Goal: Check status: Check status

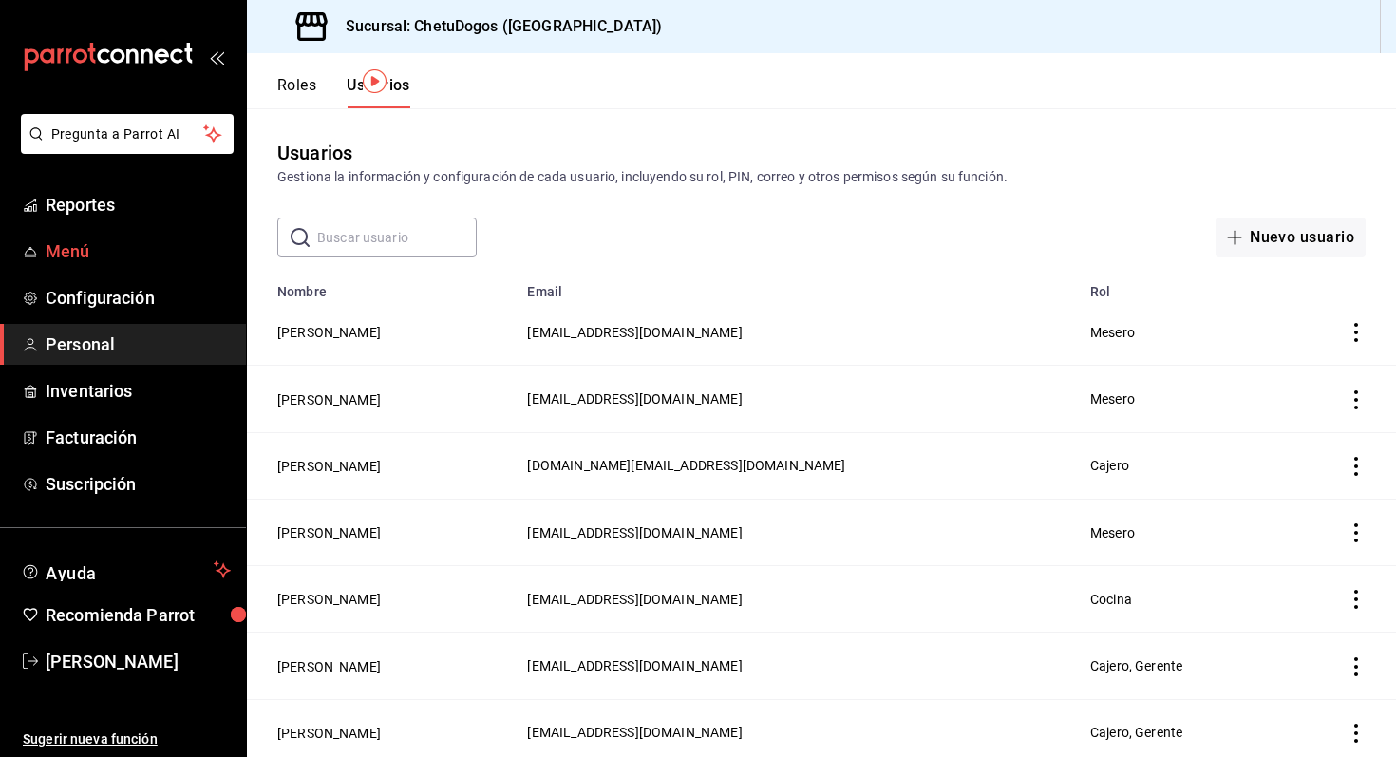
scroll to position [72, 0]
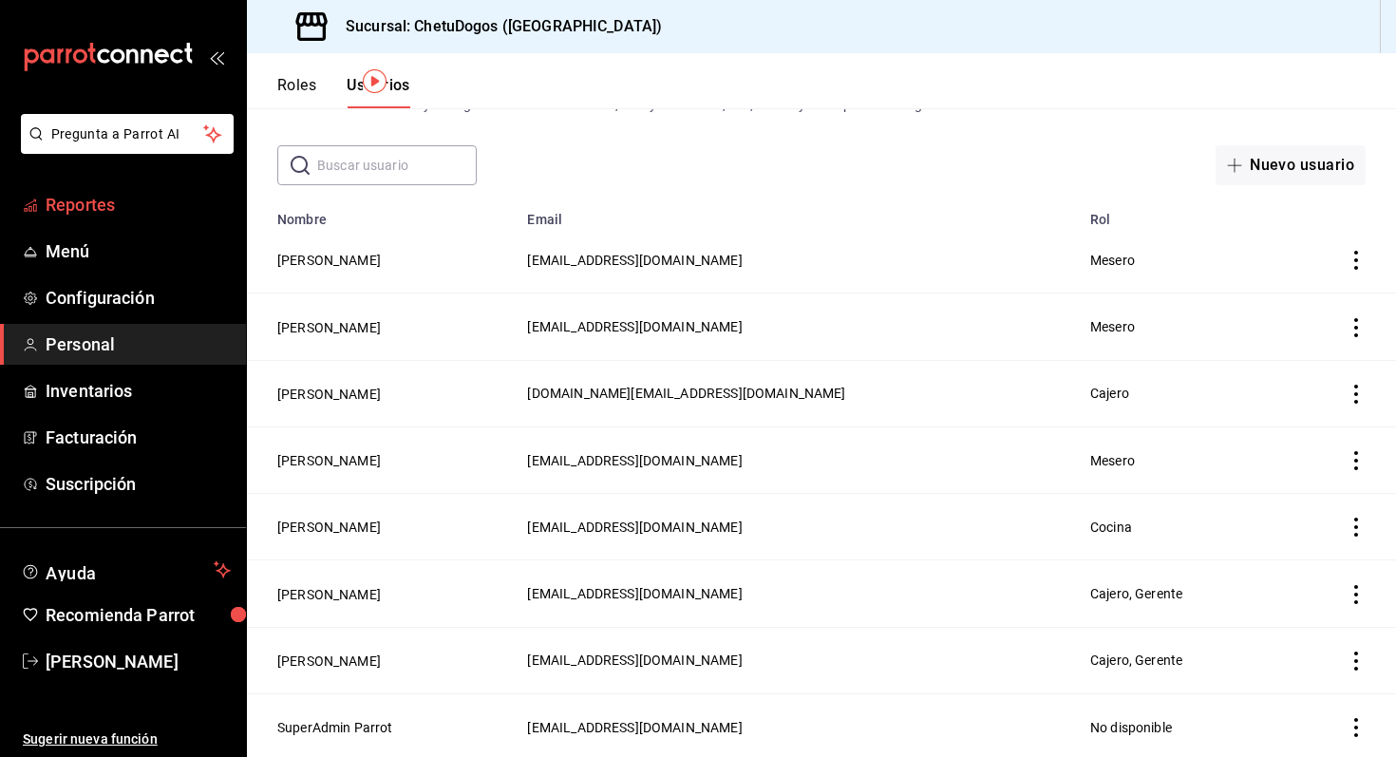
click at [125, 206] on span "Reportes" at bounding box center [138, 205] width 185 height 26
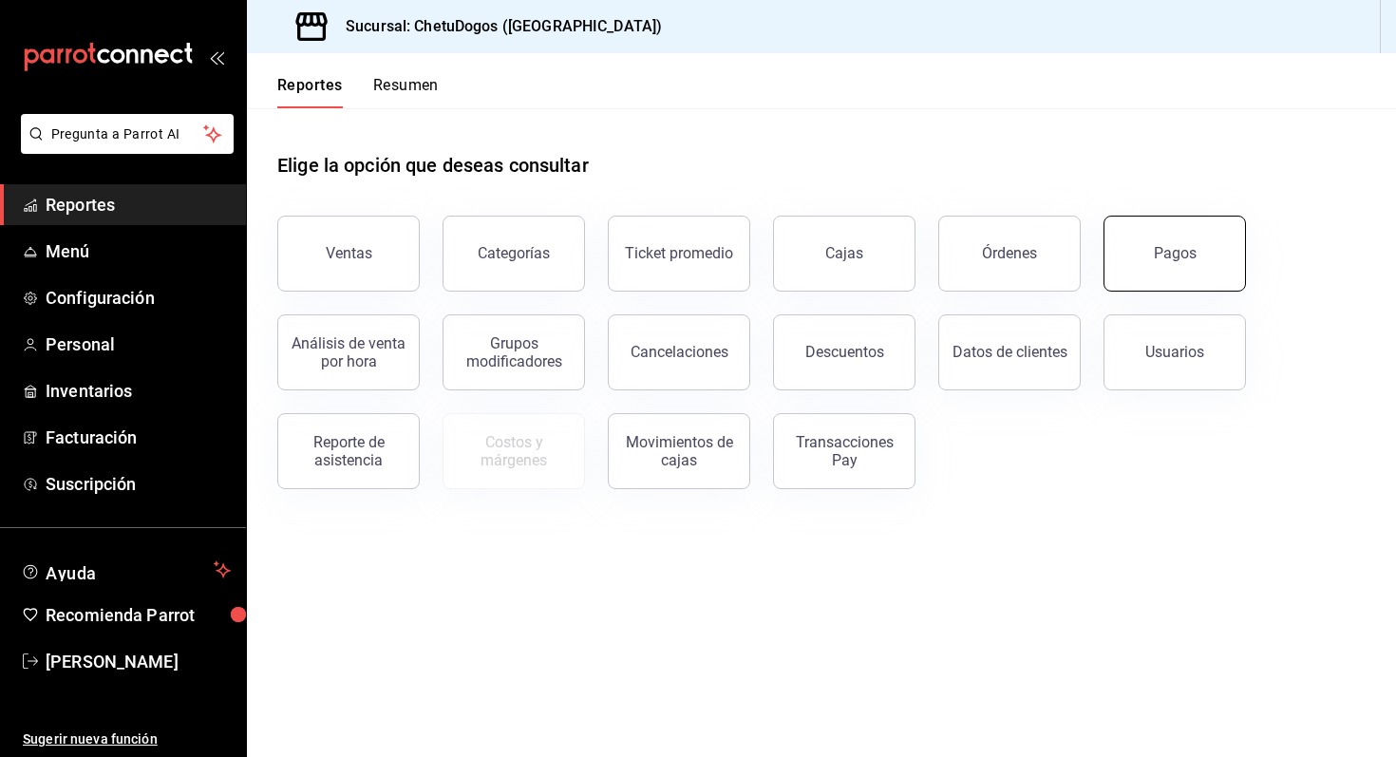
click at [1154, 266] on button "Pagos" at bounding box center [1174, 254] width 142 height 76
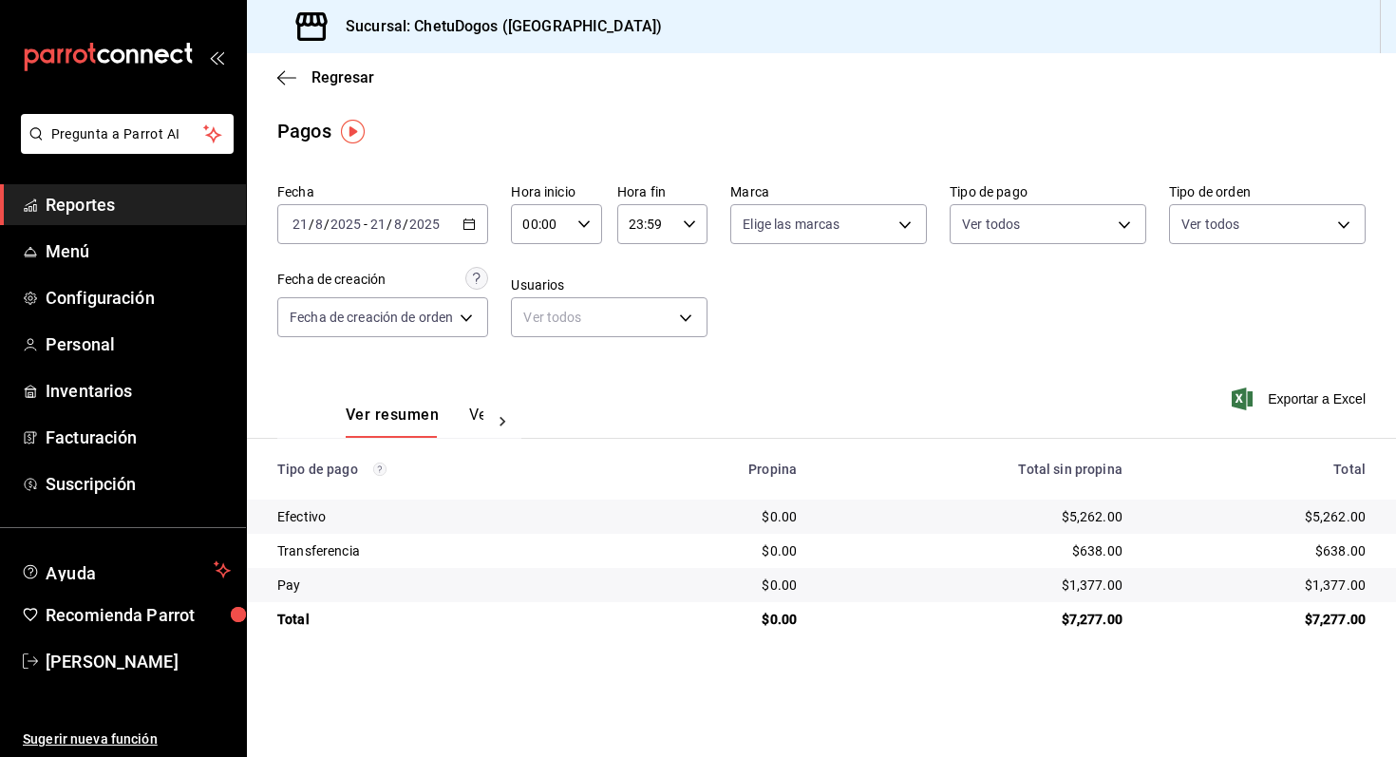
click at [481, 224] on div "2025-08-21 21 / 8 / 2025 - 2025-08-21 21 / 8 / 2025" at bounding box center [382, 224] width 211 height 40
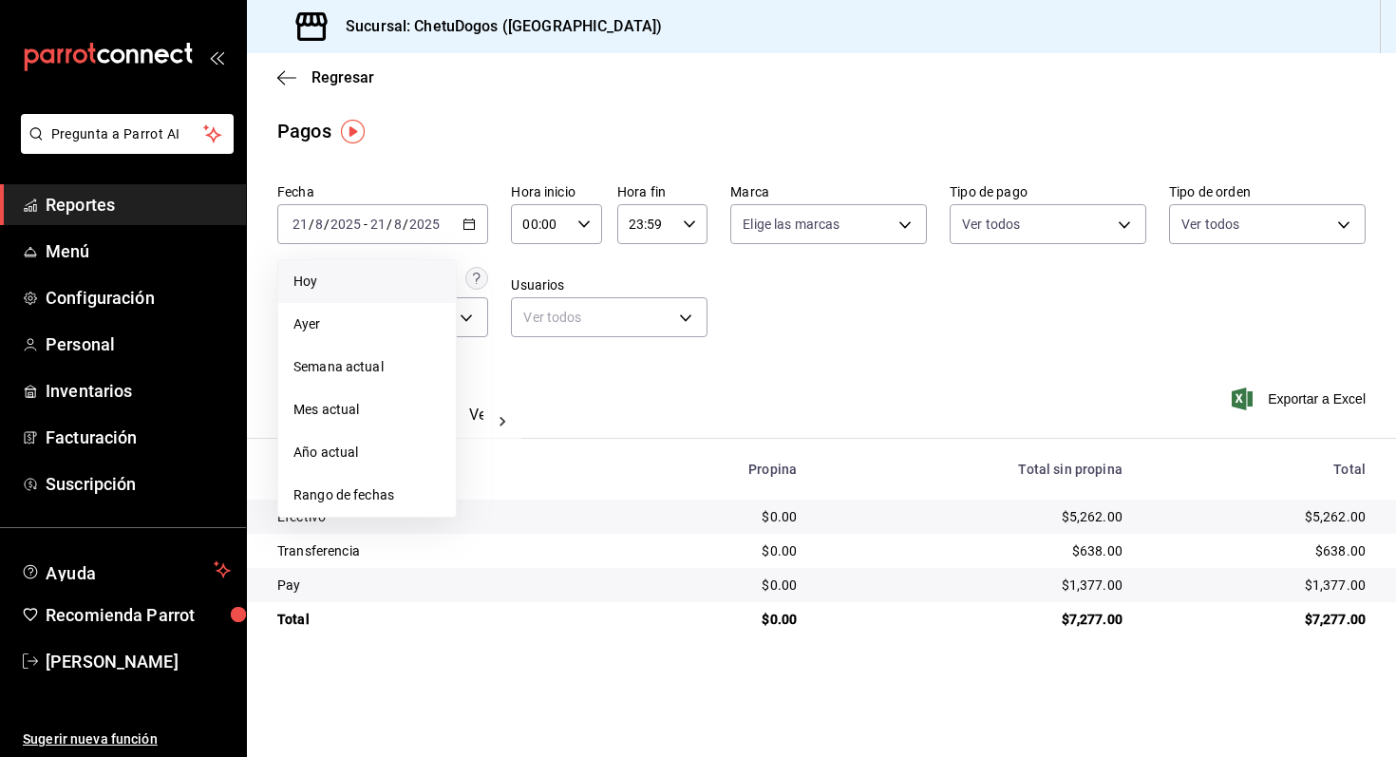
click at [341, 294] on li "Hoy" at bounding box center [367, 281] width 178 height 43
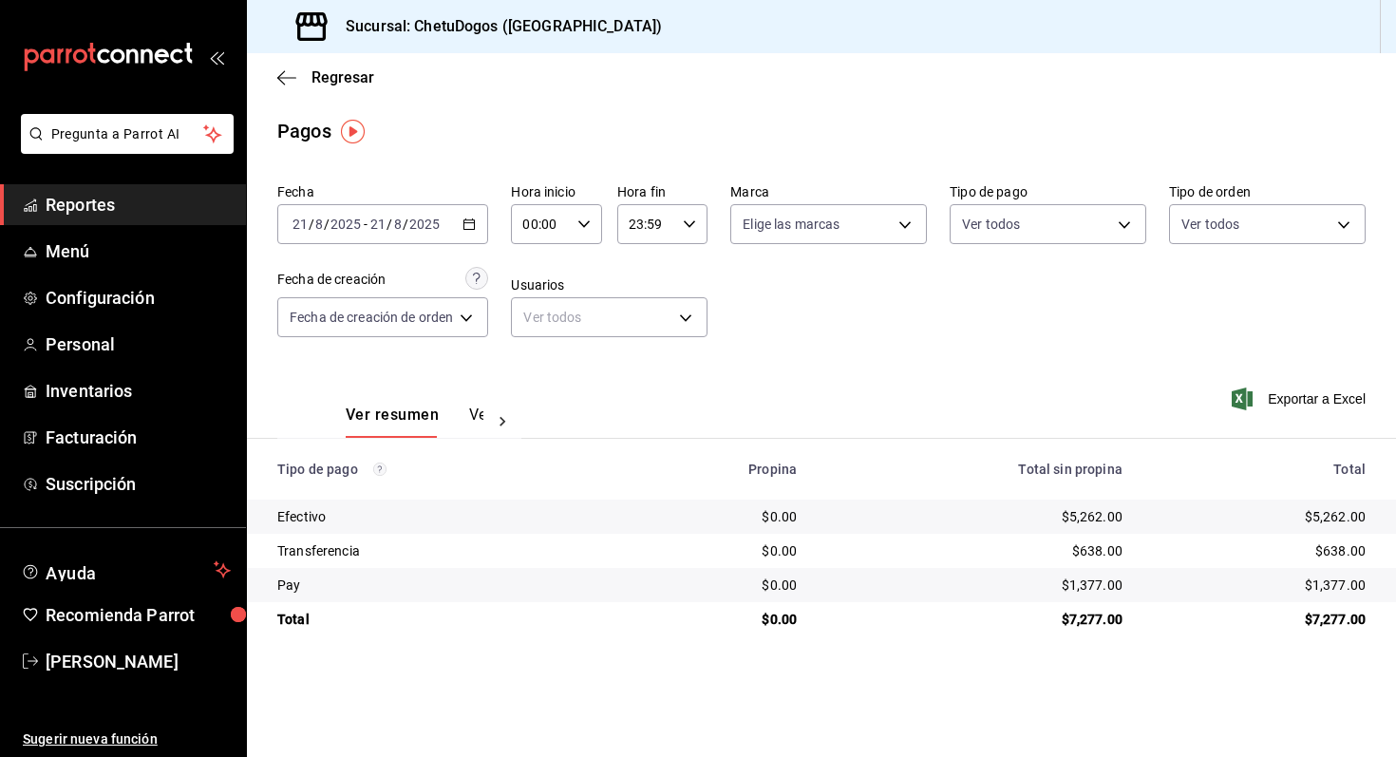
click at [388, 128] on div "Pagos" at bounding box center [821, 131] width 1149 height 28
drag, startPoint x: 388, startPoint y: 128, endPoint x: 472, endPoint y: 145, distance: 85.3
click at [463, 144] on div "Pagos" at bounding box center [821, 131] width 1149 height 28
click at [1351, 554] on div "$638.00" at bounding box center [1259, 550] width 213 height 19
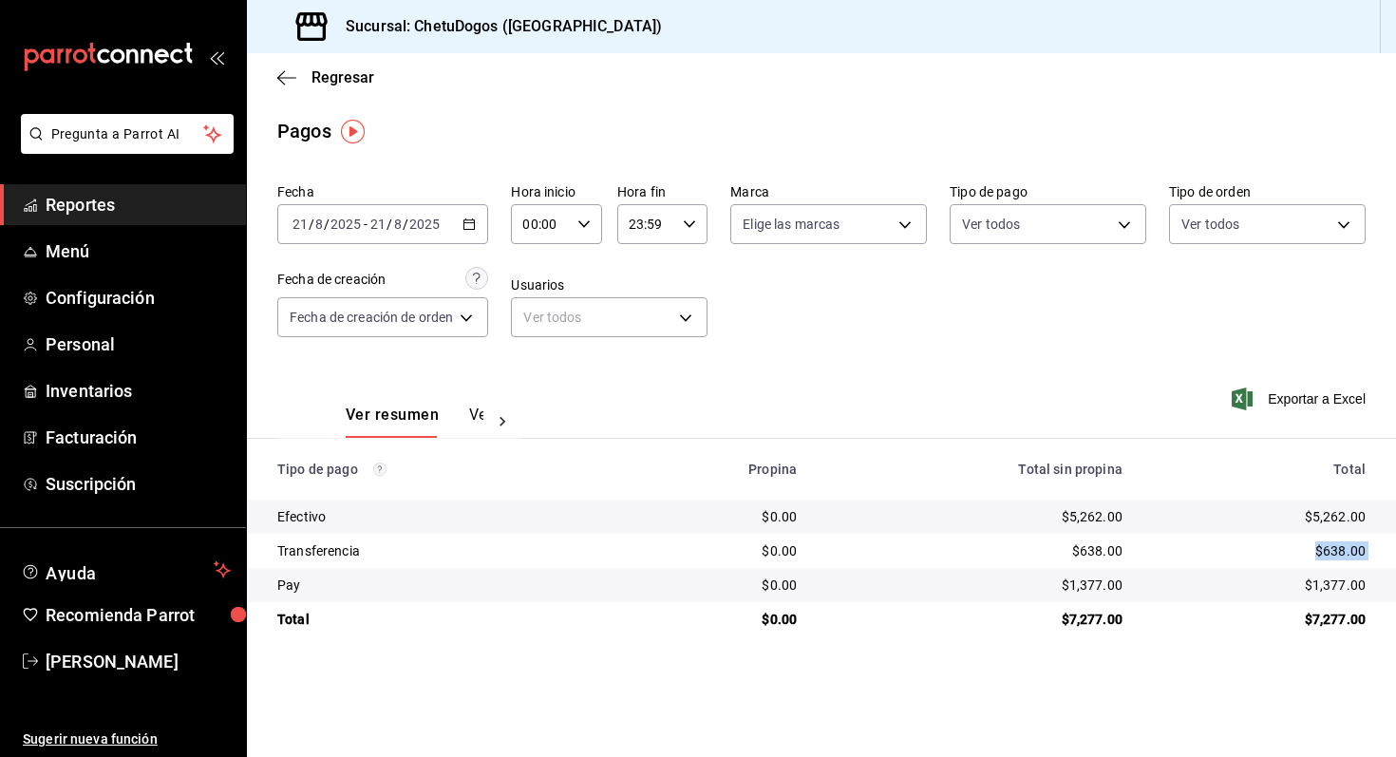
click at [1351, 554] on div "$638.00" at bounding box center [1259, 550] width 213 height 19
click at [1098, 548] on div "$638.00" at bounding box center [974, 550] width 295 height 19
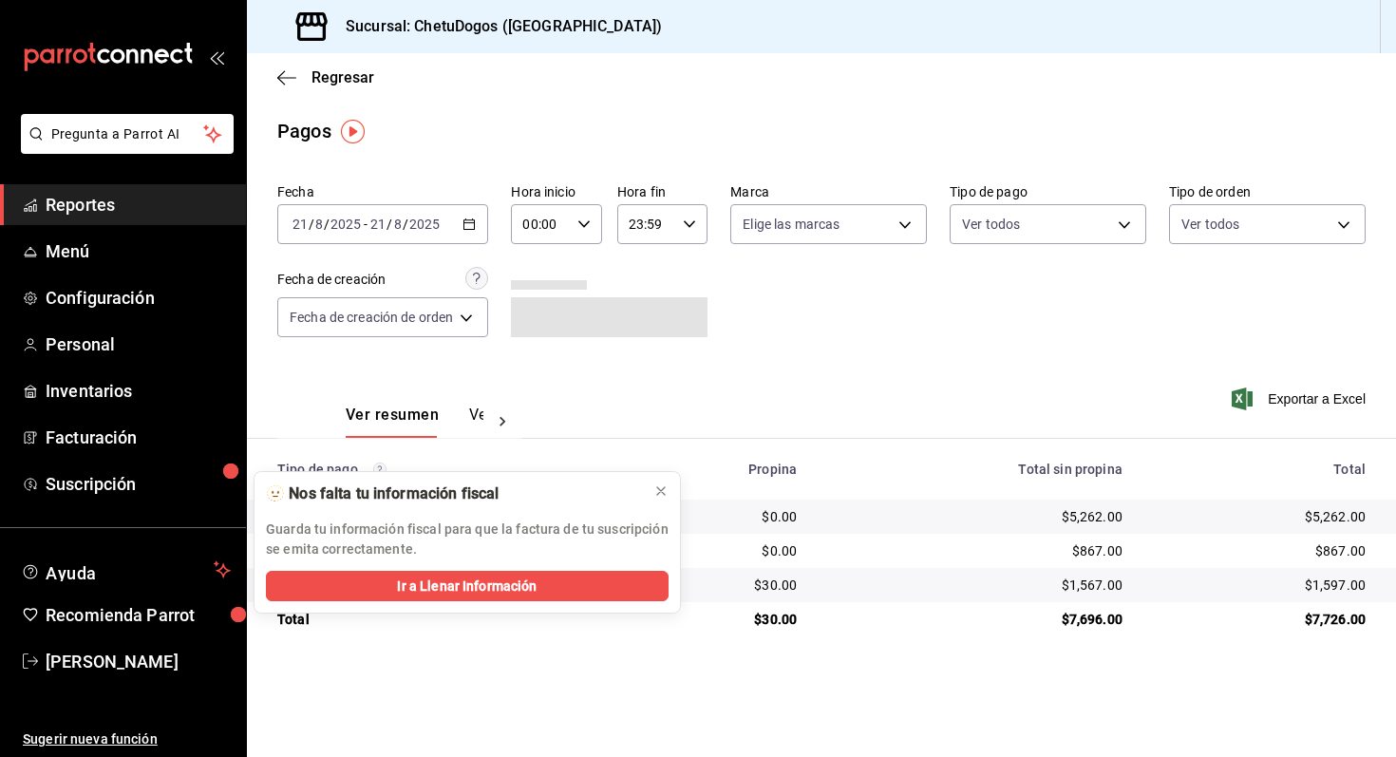
click at [1089, 559] on div "$867.00" at bounding box center [974, 550] width 295 height 19
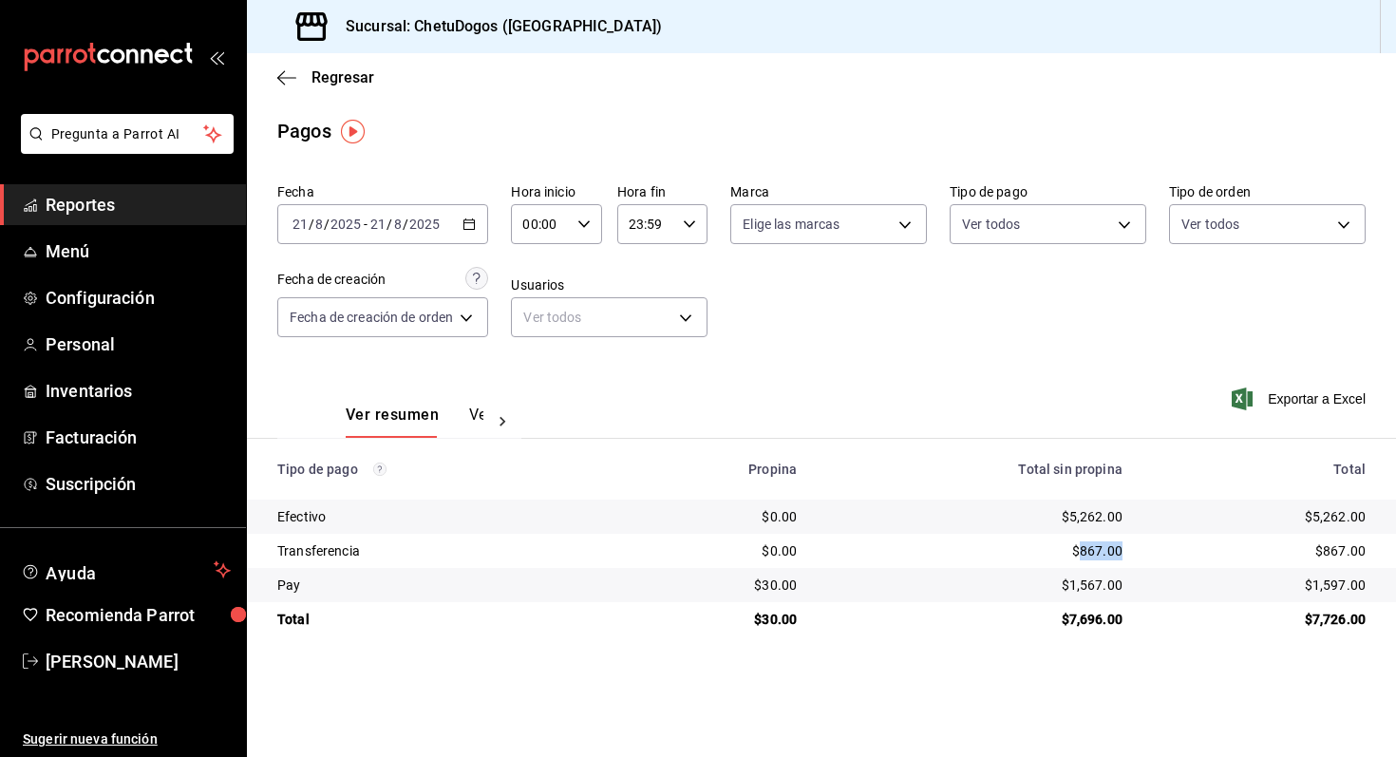
click at [1089, 559] on div "$867.00" at bounding box center [974, 550] width 295 height 19
click at [1080, 555] on div "$867.00" at bounding box center [974, 550] width 295 height 19
drag, startPoint x: 1080, startPoint y: 556, endPoint x: 1114, endPoint y: 556, distance: 33.2
click at [1114, 557] on div "$867.00" at bounding box center [974, 550] width 295 height 19
click at [278, 71] on icon "button" at bounding box center [286, 77] width 19 height 17
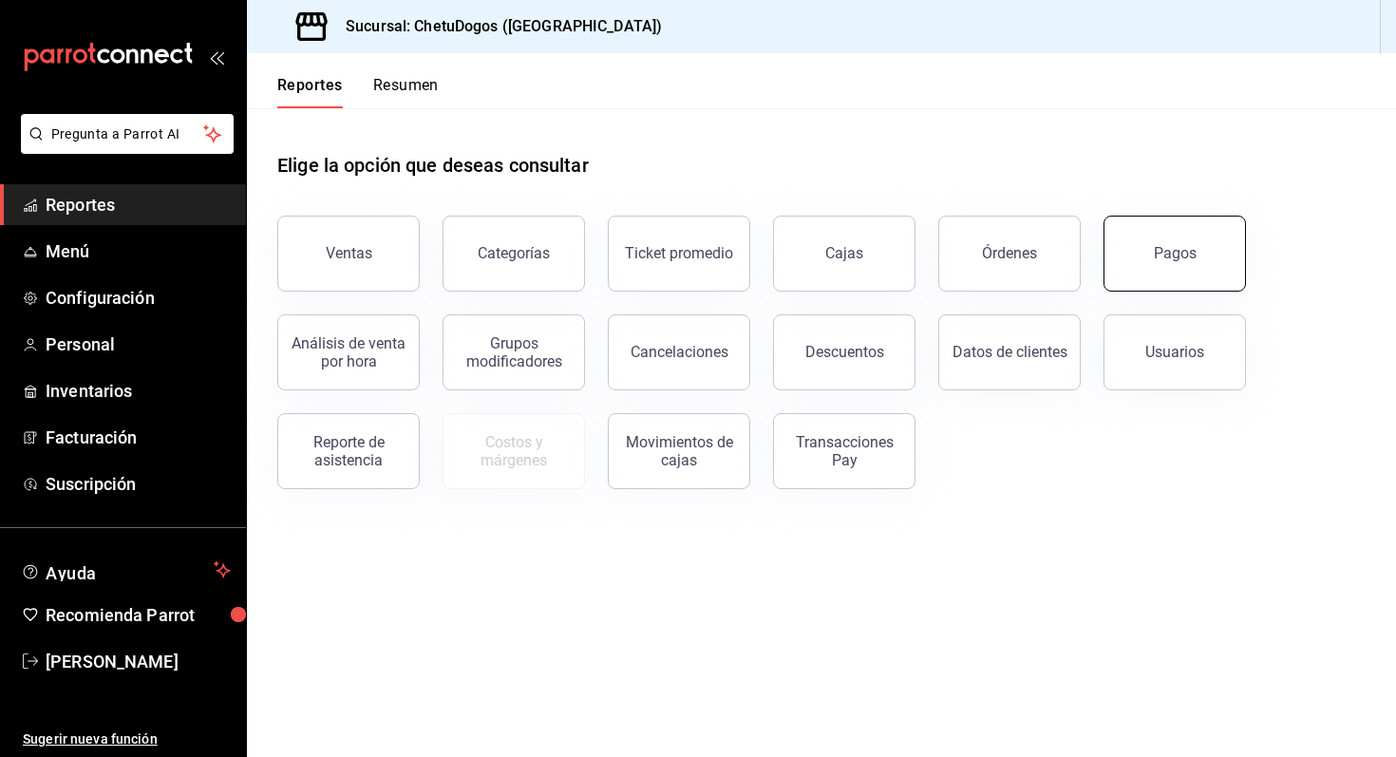
click at [1182, 251] on div "Pagos" at bounding box center [1175, 253] width 43 height 18
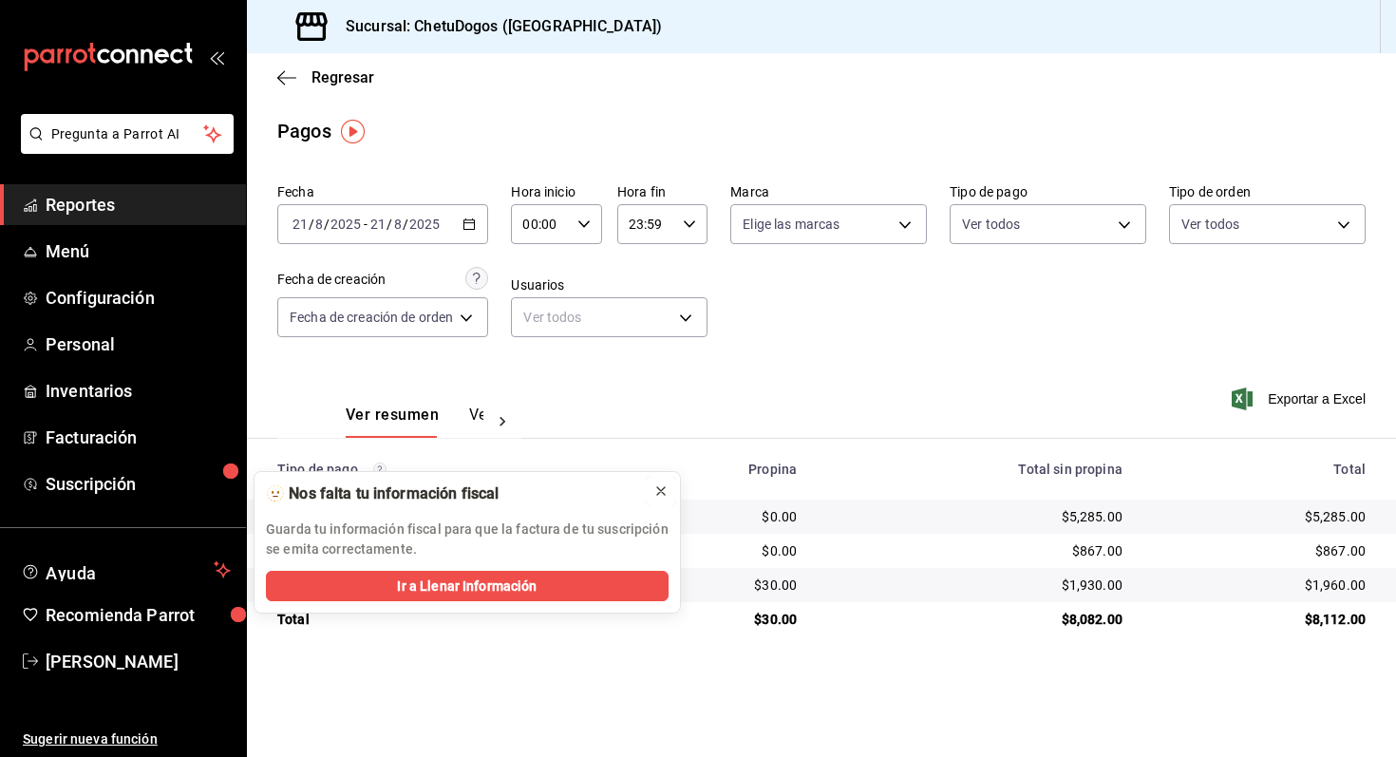
click at [665, 493] on icon at bounding box center [660, 490] width 15 height 15
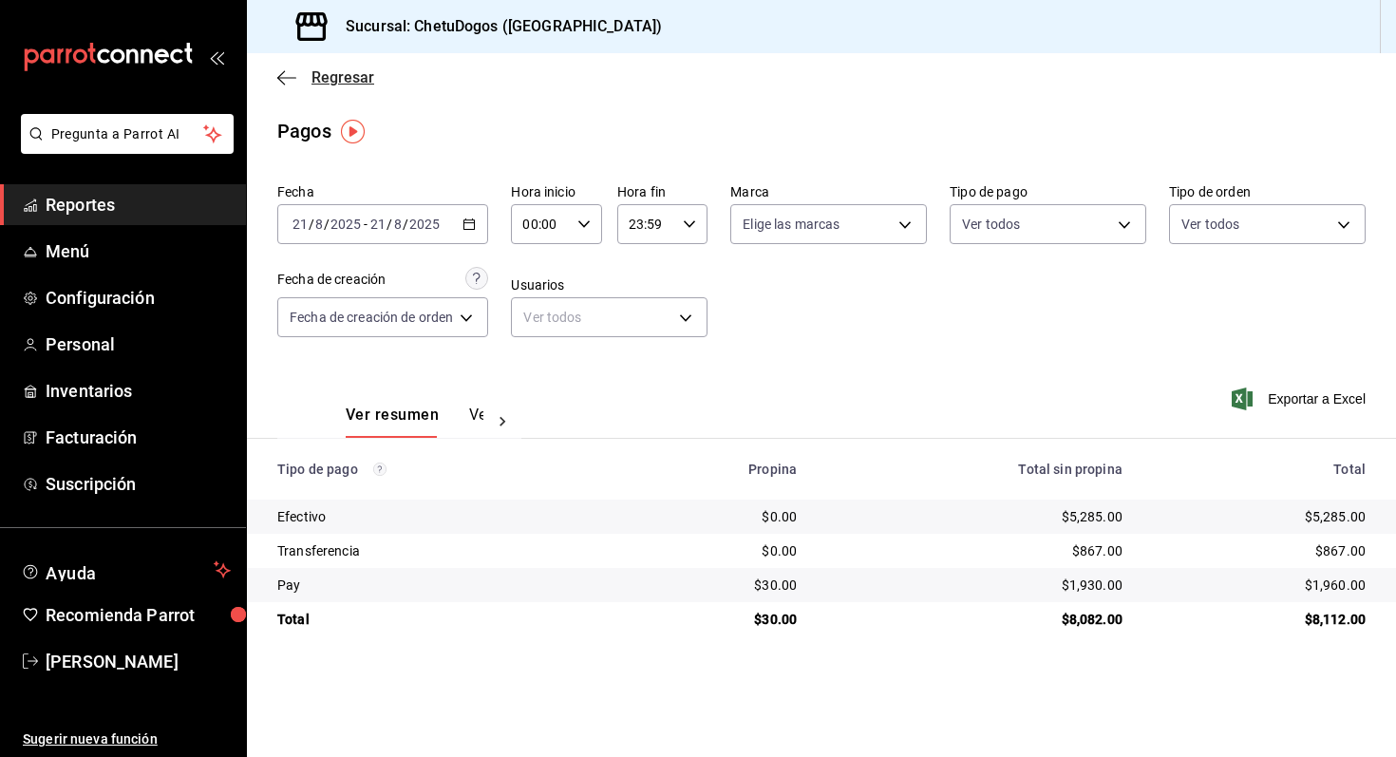
click at [295, 68] on span "Regresar" at bounding box center [325, 77] width 97 height 18
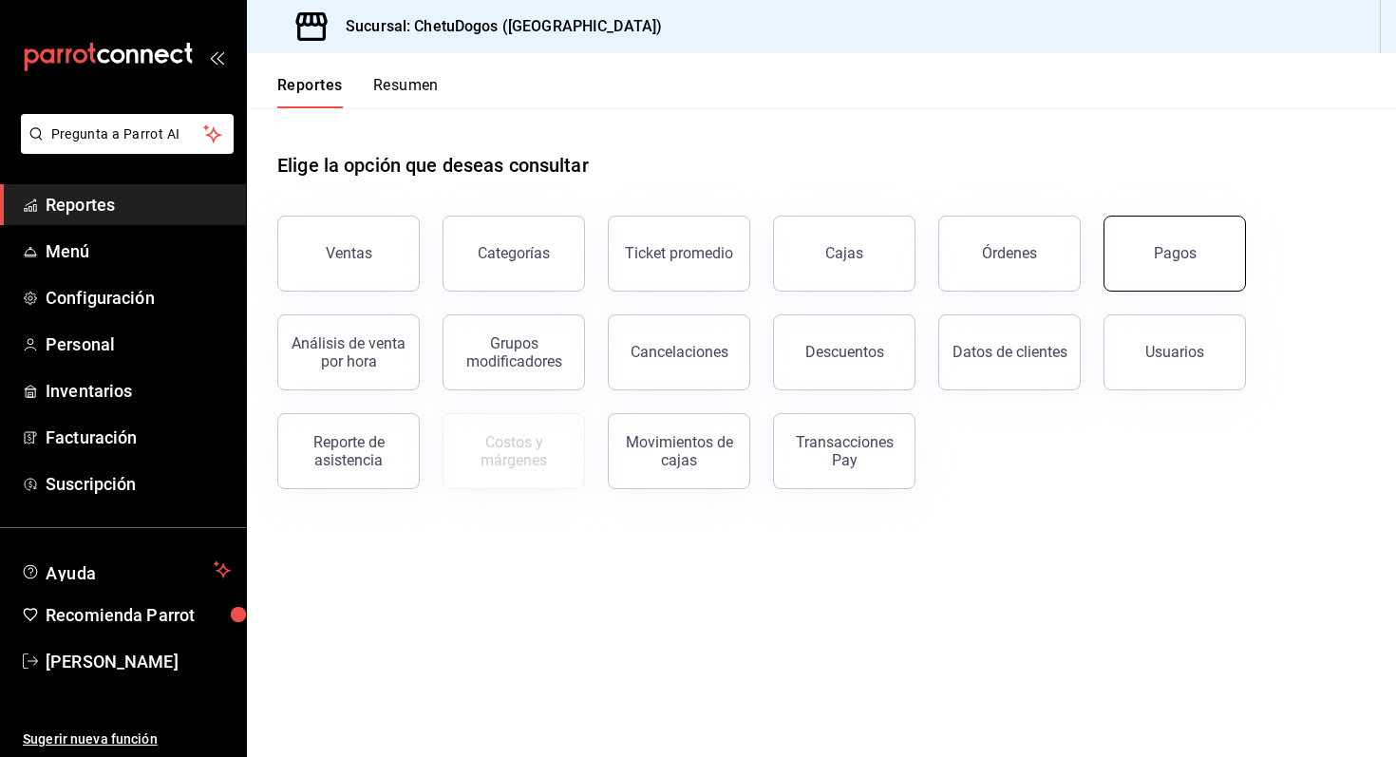
click at [1186, 251] on div "Pagos" at bounding box center [1175, 253] width 43 height 18
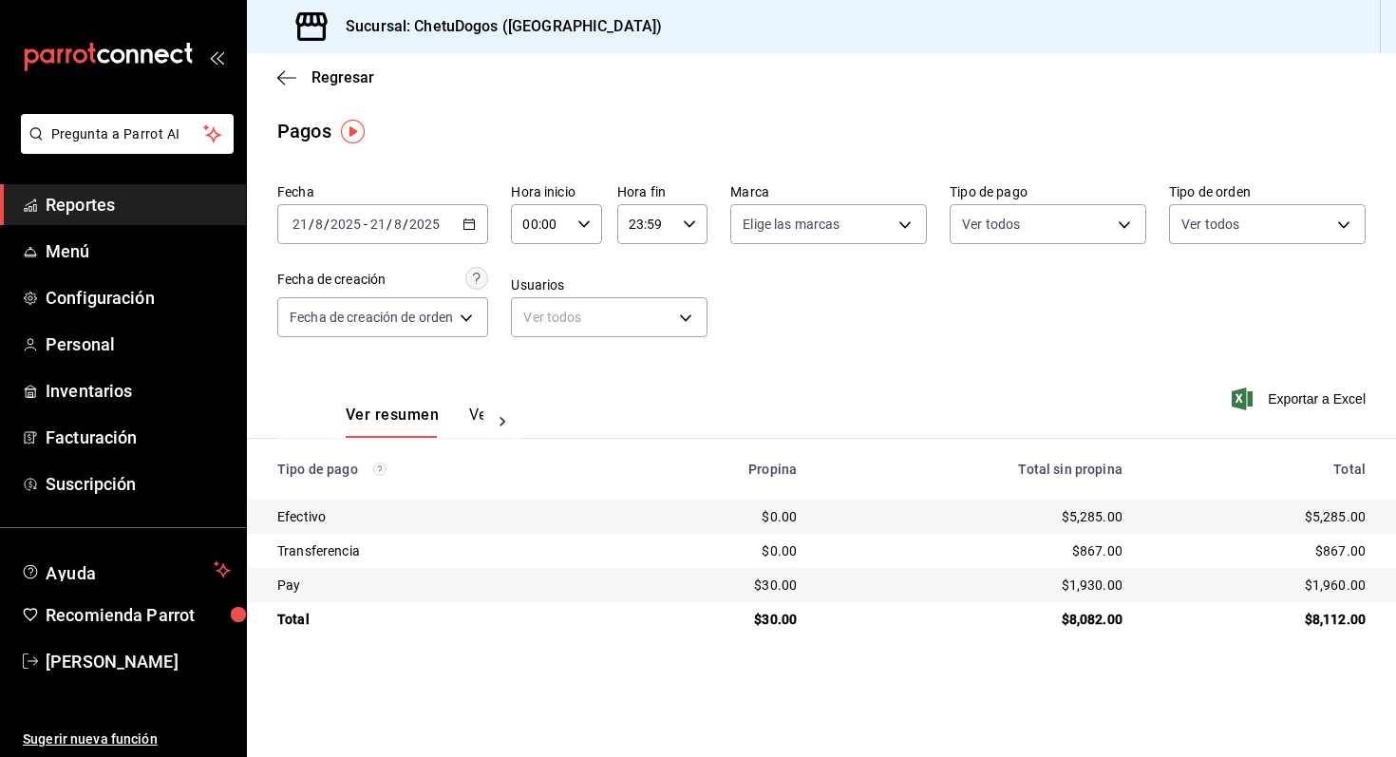
click at [1087, 546] on div "$867.00" at bounding box center [974, 550] width 295 height 19
click at [278, 92] on div "Regresar" at bounding box center [821, 77] width 1149 height 48
click at [278, 52] on div "Sucursal: ChetuDogos ([GEOGRAPHIC_DATA])" at bounding box center [465, 26] width 407 height 53
click at [278, 65] on div "Regresar" at bounding box center [821, 77] width 1149 height 48
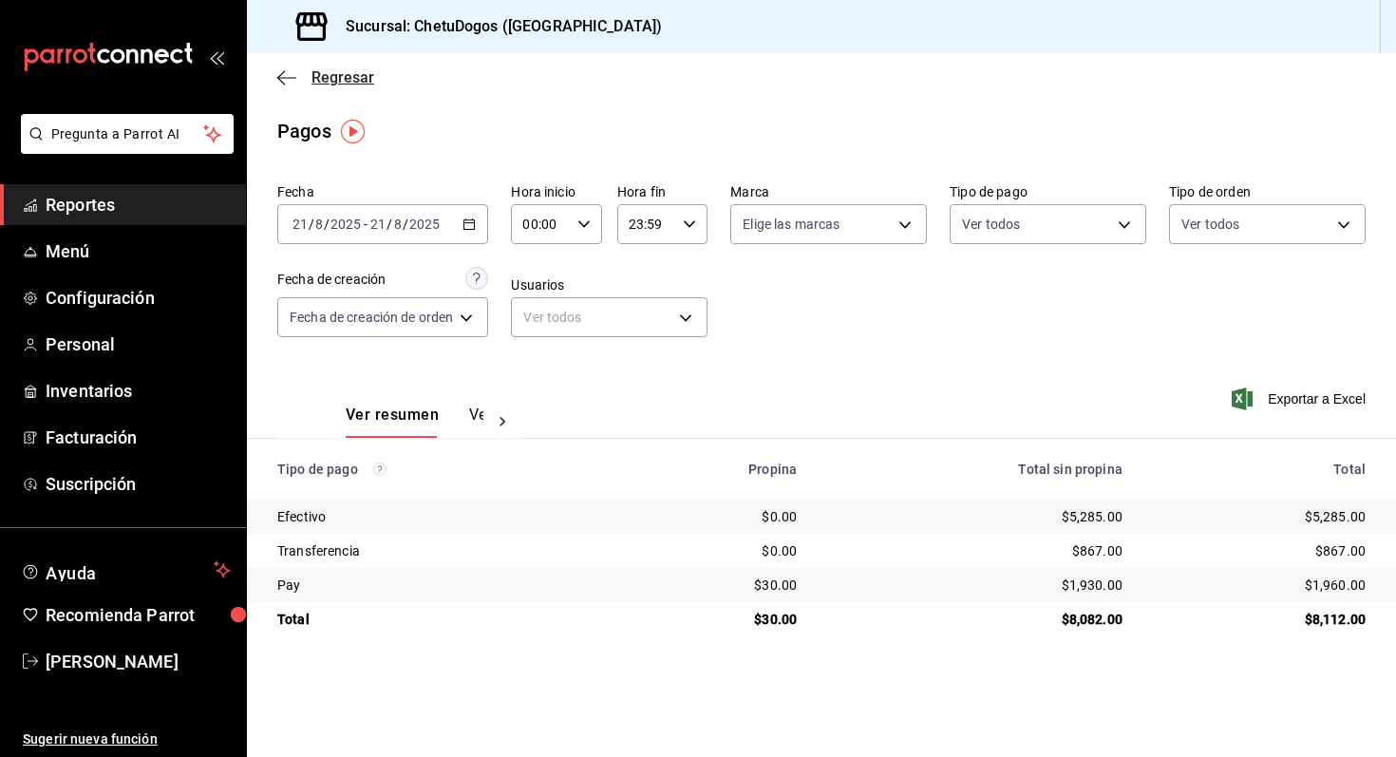
click at [281, 73] on icon "button" at bounding box center [286, 77] width 19 height 17
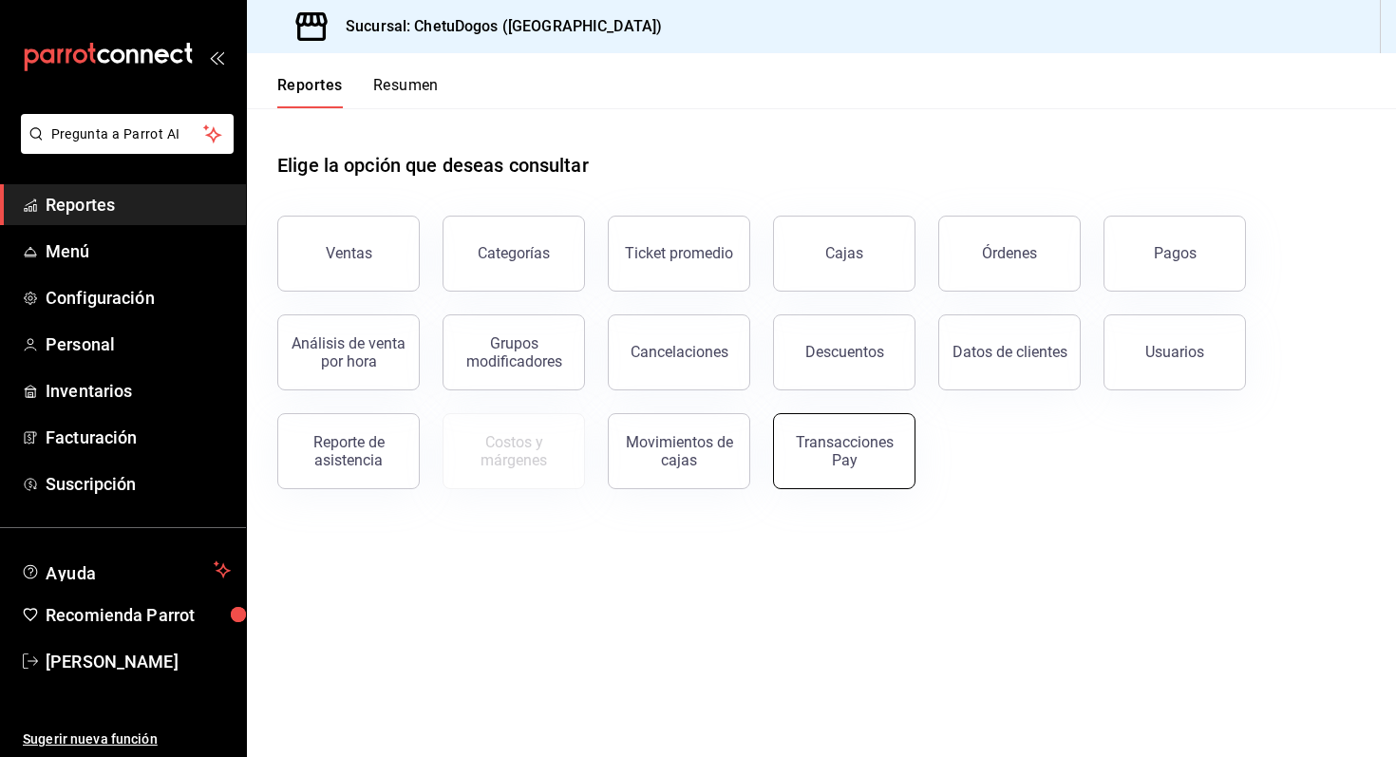
click at [881, 432] on button "Transacciones Pay" at bounding box center [844, 451] width 142 height 76
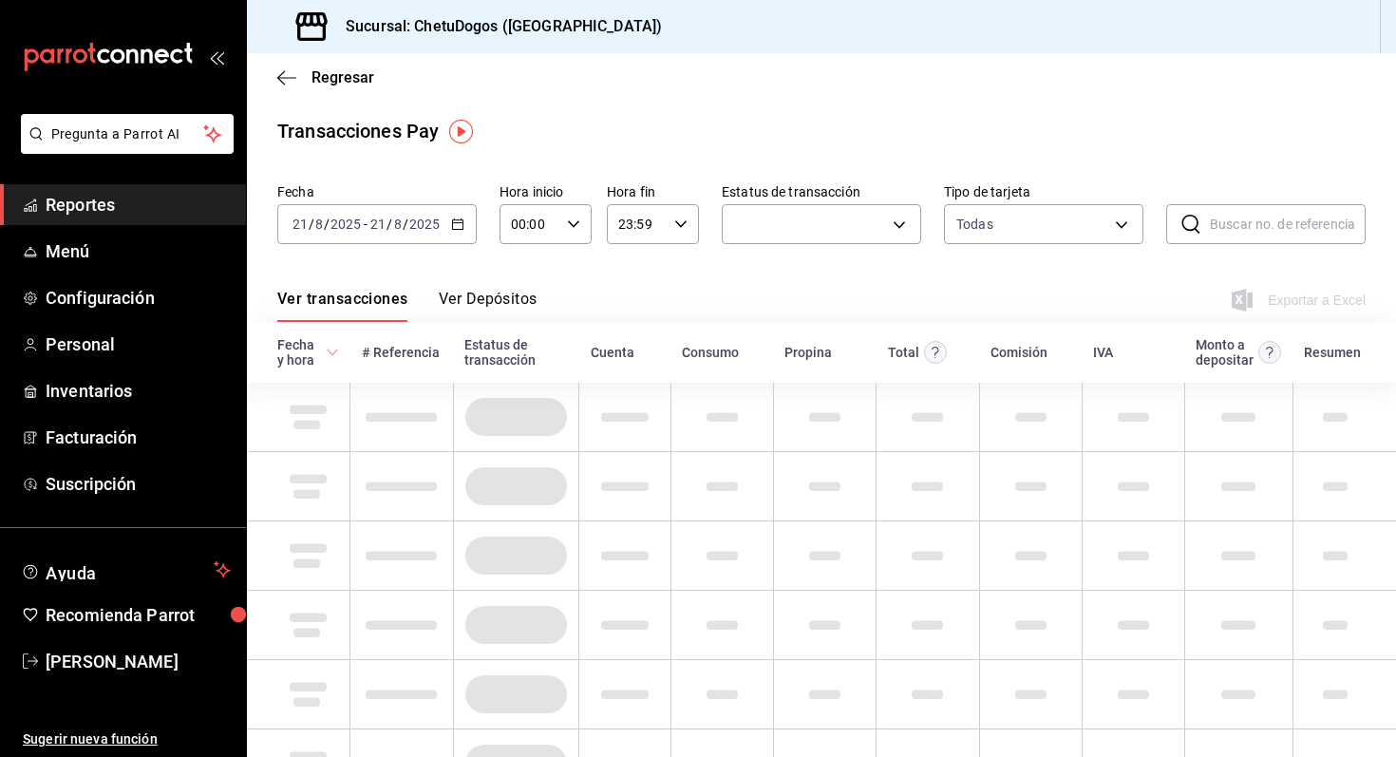
click at [453, 214] on div "2025-08-21 21 / 8 / 2025 - 2025-08-21 21 / 8 / 2025" at bounding box center [376, 224] width 199 height 40
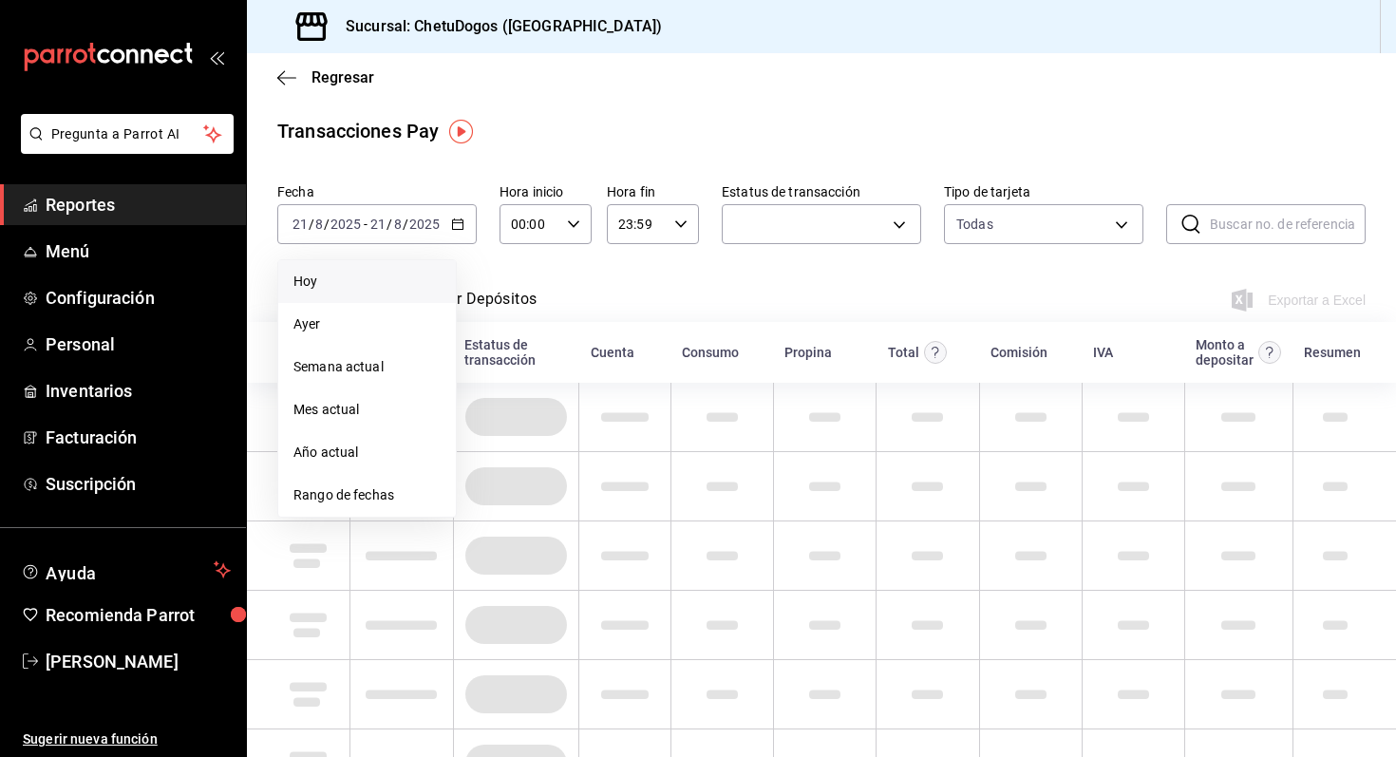
click at [403, 278] on span "Hoy" at bounding box center [366, 282] width 147 height 20
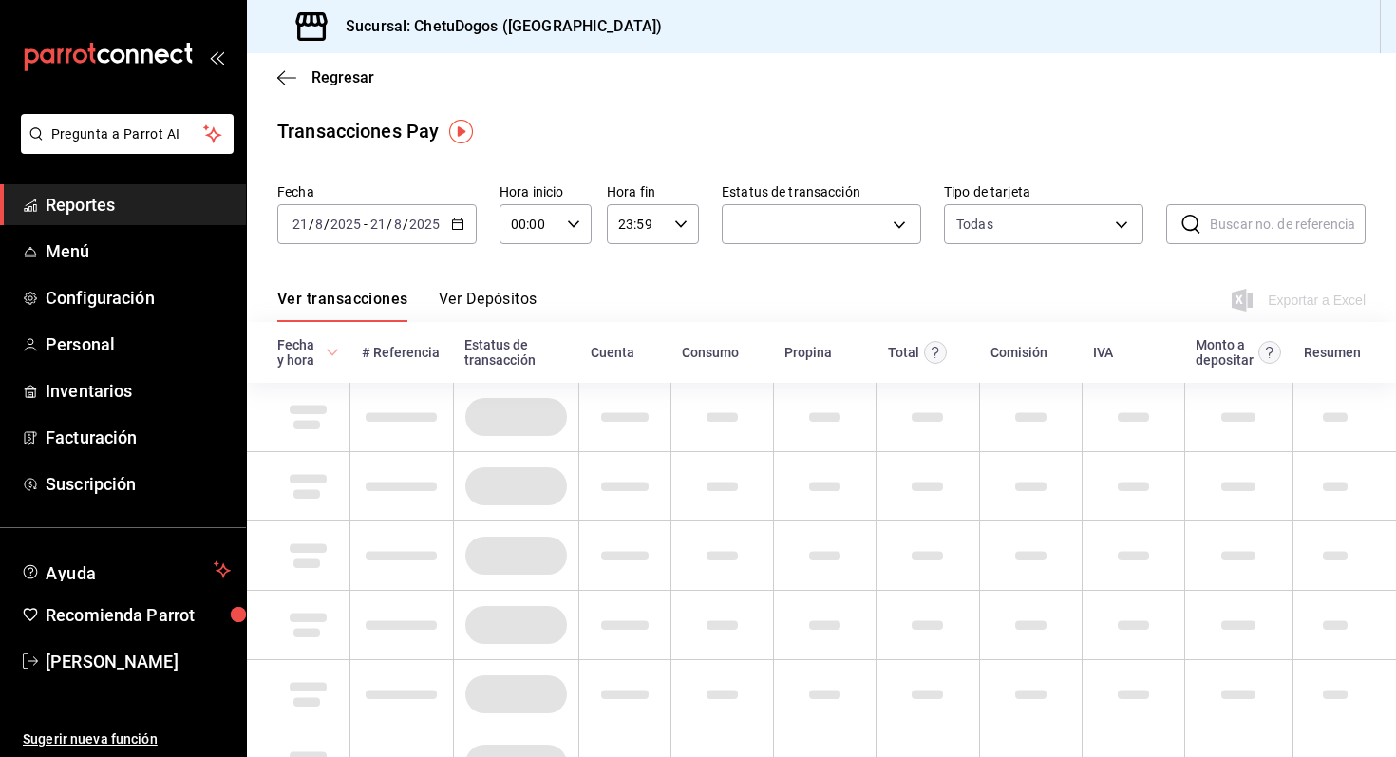
click at [496, 300] on button "Ver Depósitos" at bounding box center [488, 306] width 99 height 32
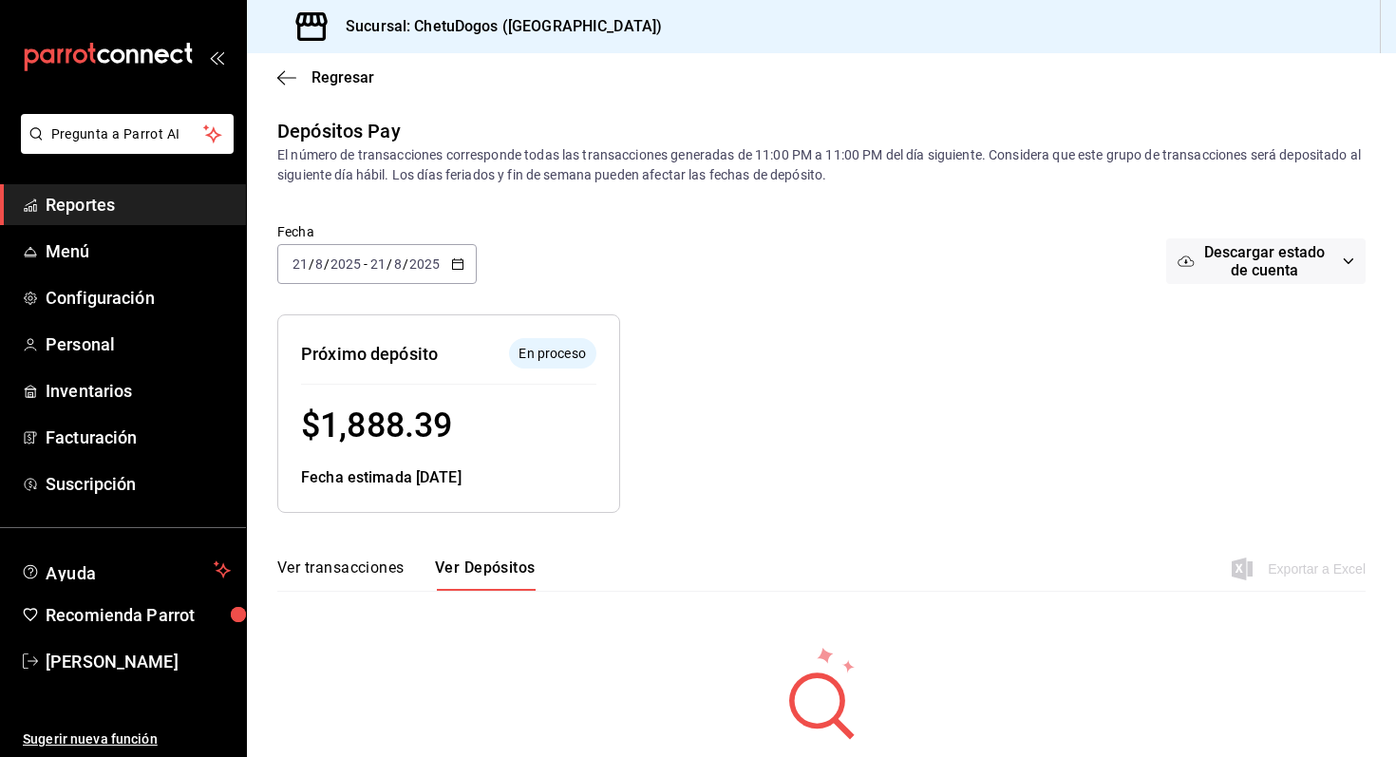
click at [468, 272] on div "2025-08-21 21 / 8 / 2025 - 2025-08-21 21 / 8 / 2025" at bounding box center [376, 264] width 199 height 40
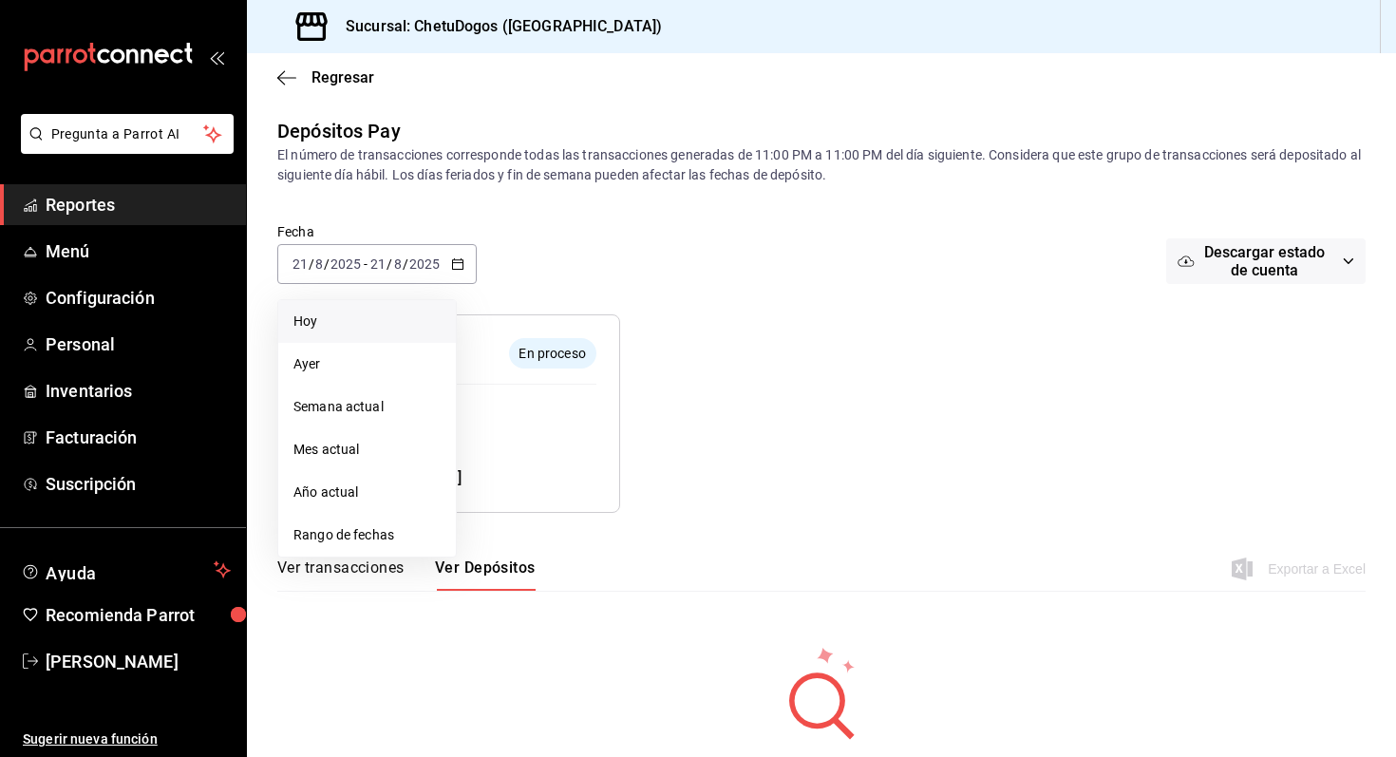
click at [423, 320] on span "Hoy" at bounding box center [366, 321] width 147 height 20
